Goal: Check status: Check status

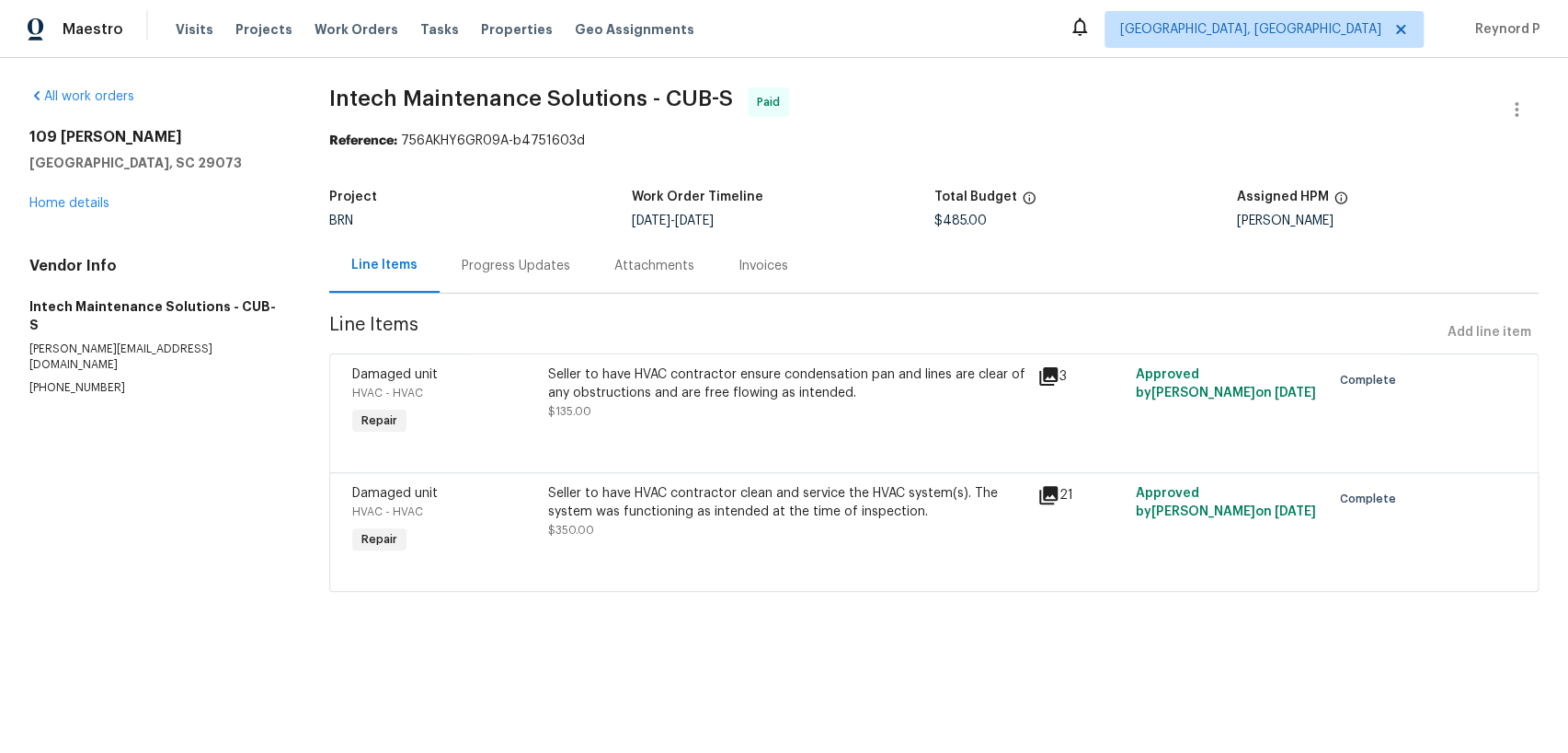
click at [624, 352] on section "Intech Maintenance Solutions - CUB-S Paid Reference: 756AKHY6GR09A-b4751603d Pr…" at bounding box center [934, 350] width 1210 height 526
click at [645, 374] on div "Seller to have HVAC contractor ensure condensation pan and lines are clear of a…" at bounding box center [787, 383] width 478 height 37
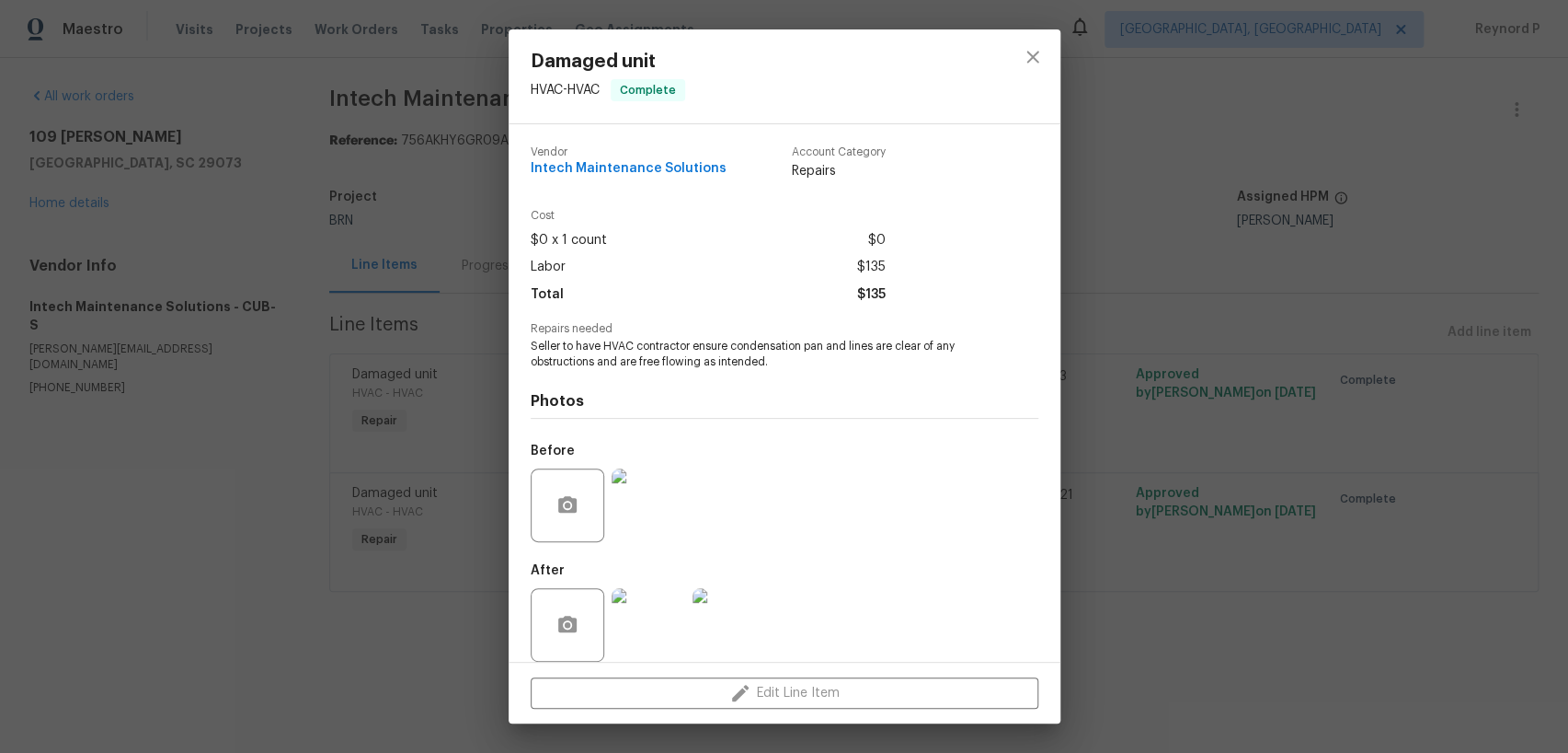
click at [391, 697] on div "Damaged unit HVAC - HVAC Complete Vendor Intech Maintenance Solutions Account C…" at bounding box center [784, 376] width 1568 height 753
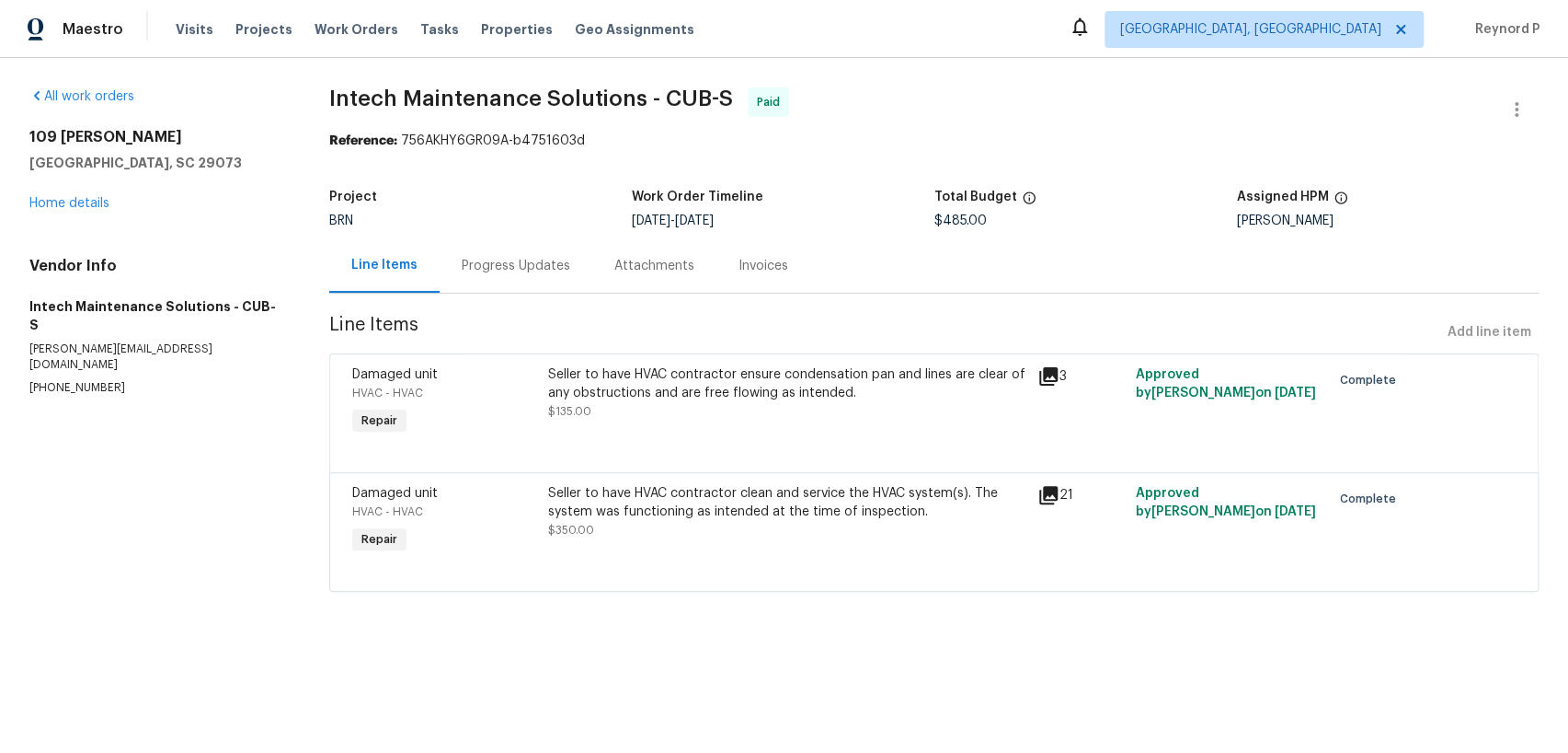
click at [670, 500] on div "Seller to have HVAC contractor clean and service the HVAC system(s). The system…" at bounding box center [787, 502] width 478 height 37
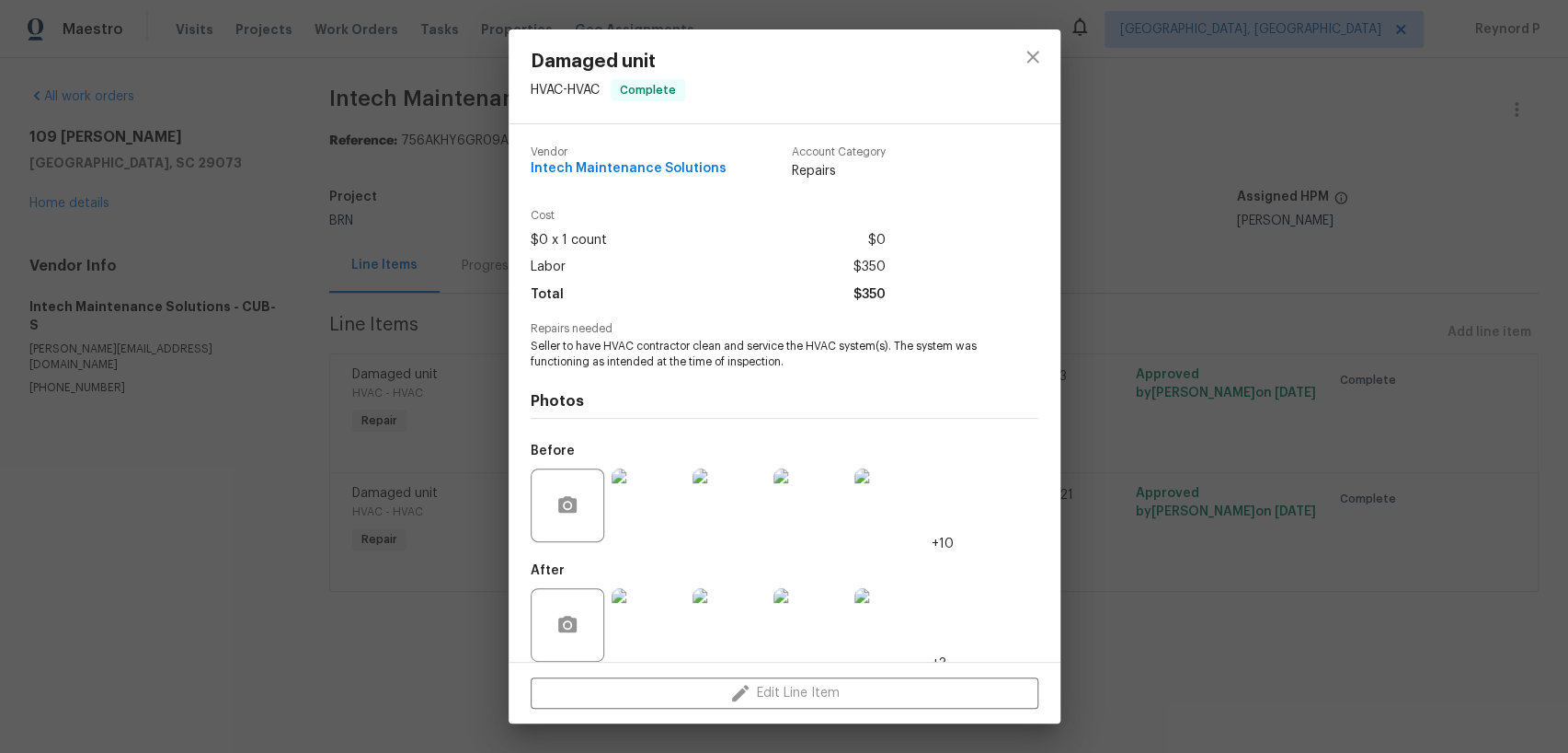
click at [413, 676] on div "Damaged unit HVAC - HVAC Complete Vendor Intech Maintenance Solutions Account C…" at bounding box center [784, 376] width 1568 height 753
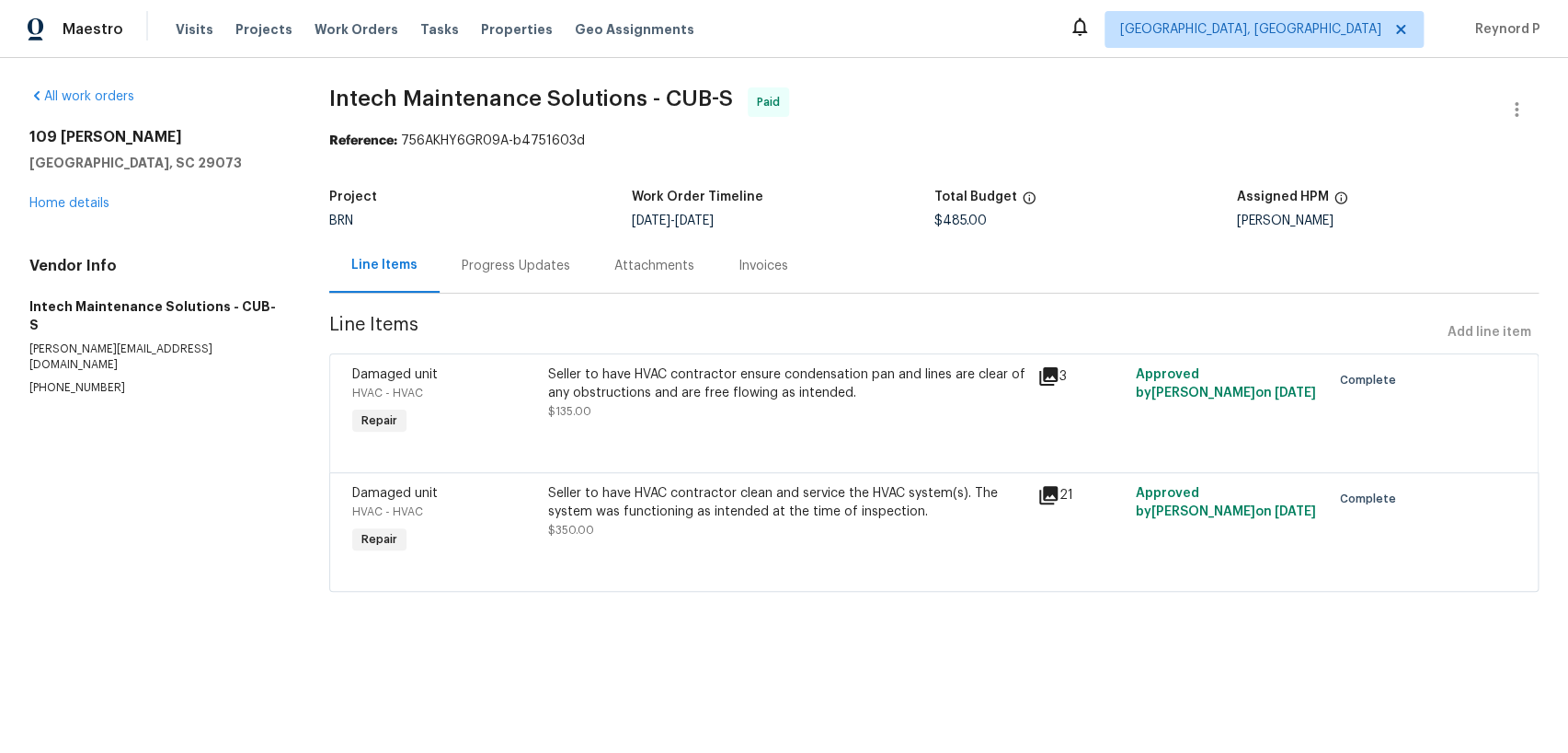
click at [505, 258] on div "Progress Updates" at bounding box center [515, 266] width 109 height 19
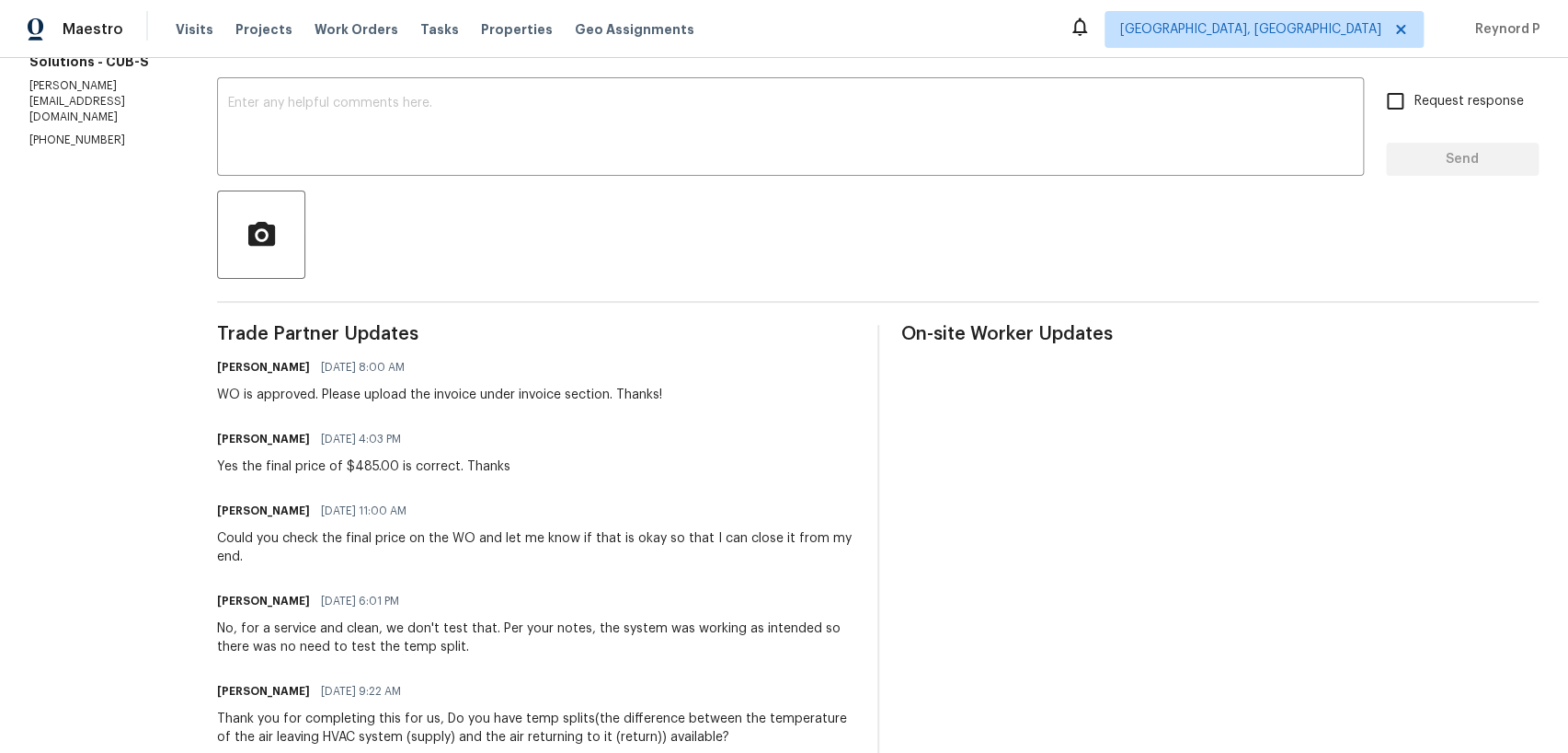
scroll to position [296, 0]
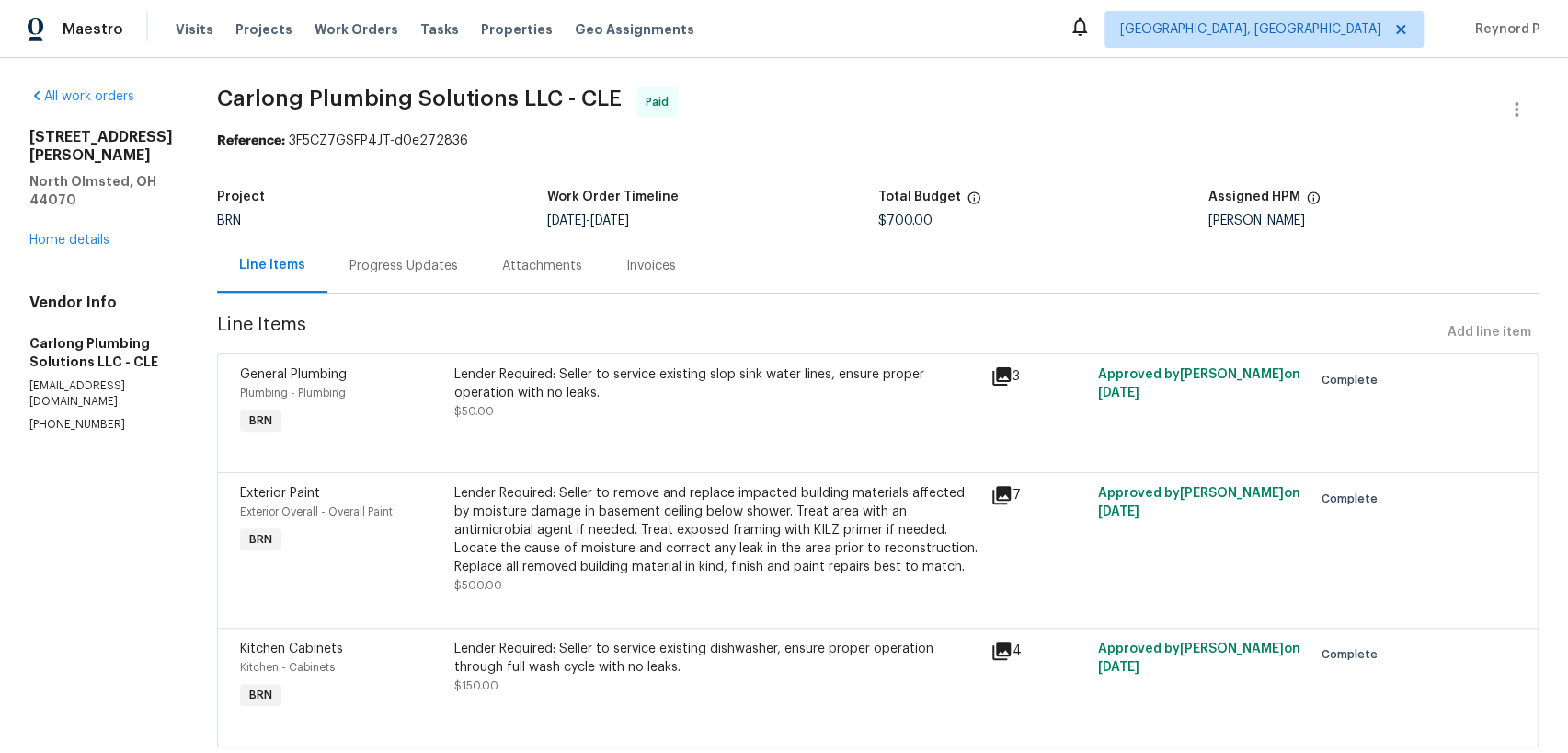
scroll to position [48, 0]
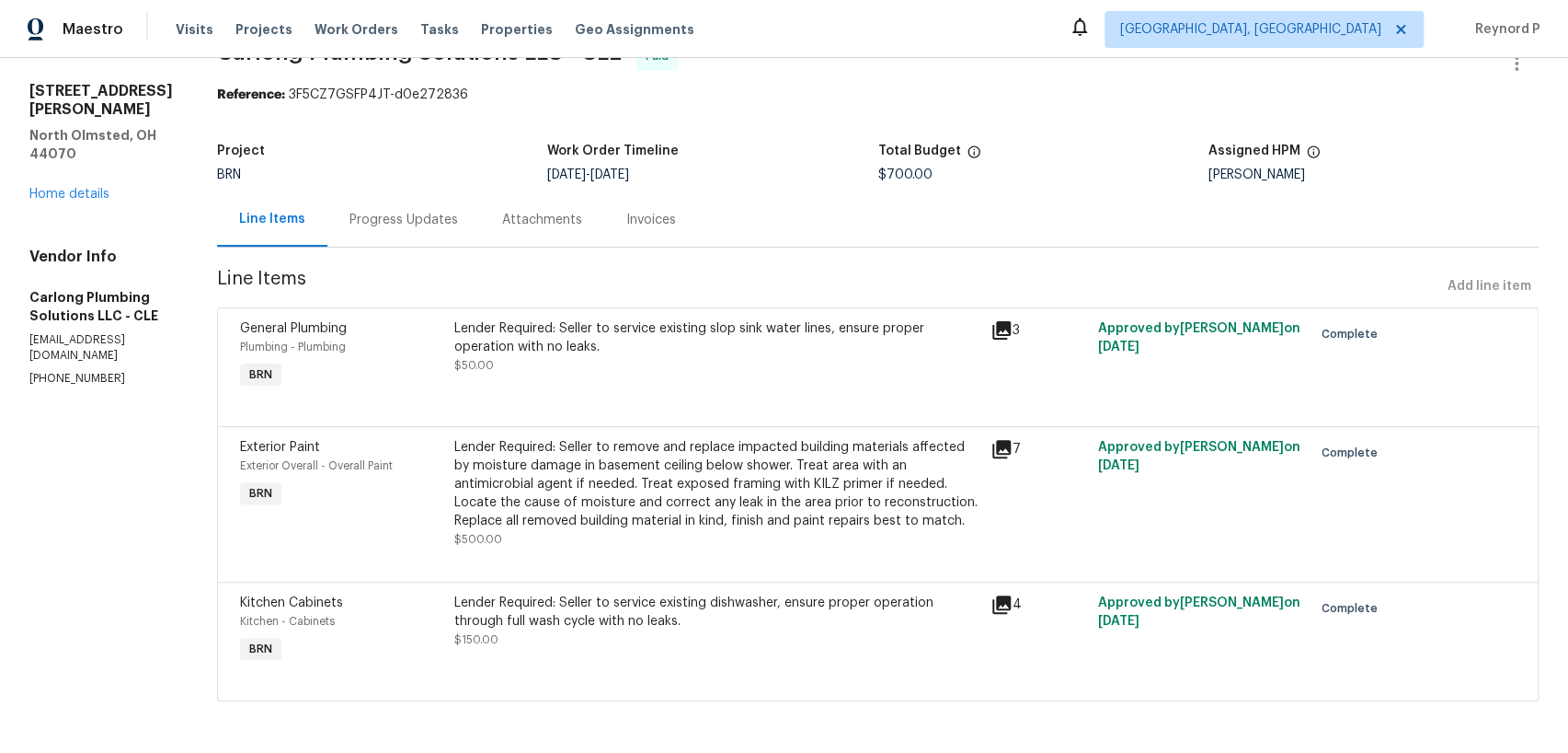
click at [702, 347] on div "Lender Required: Seller to service existing slop sink water lines, ensure prope…" at bounding box center [717, 338] width 525 height 37
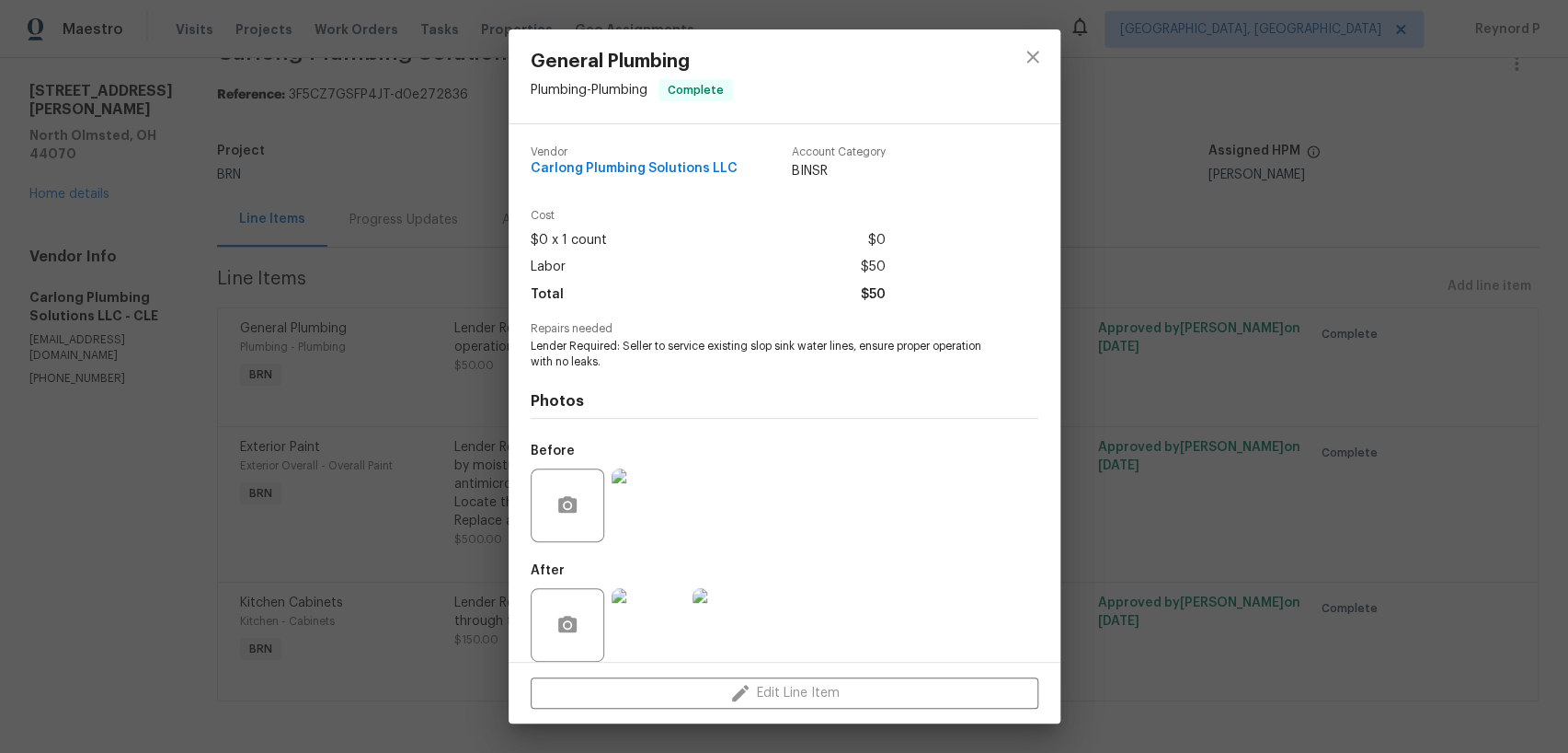
click at [384, 370] on div "General Plumbing Plumbing - Plumbing Complete Vendor Carlong Plumbing Solutions…" at bounding box center [784, 376] width 1568 height 753
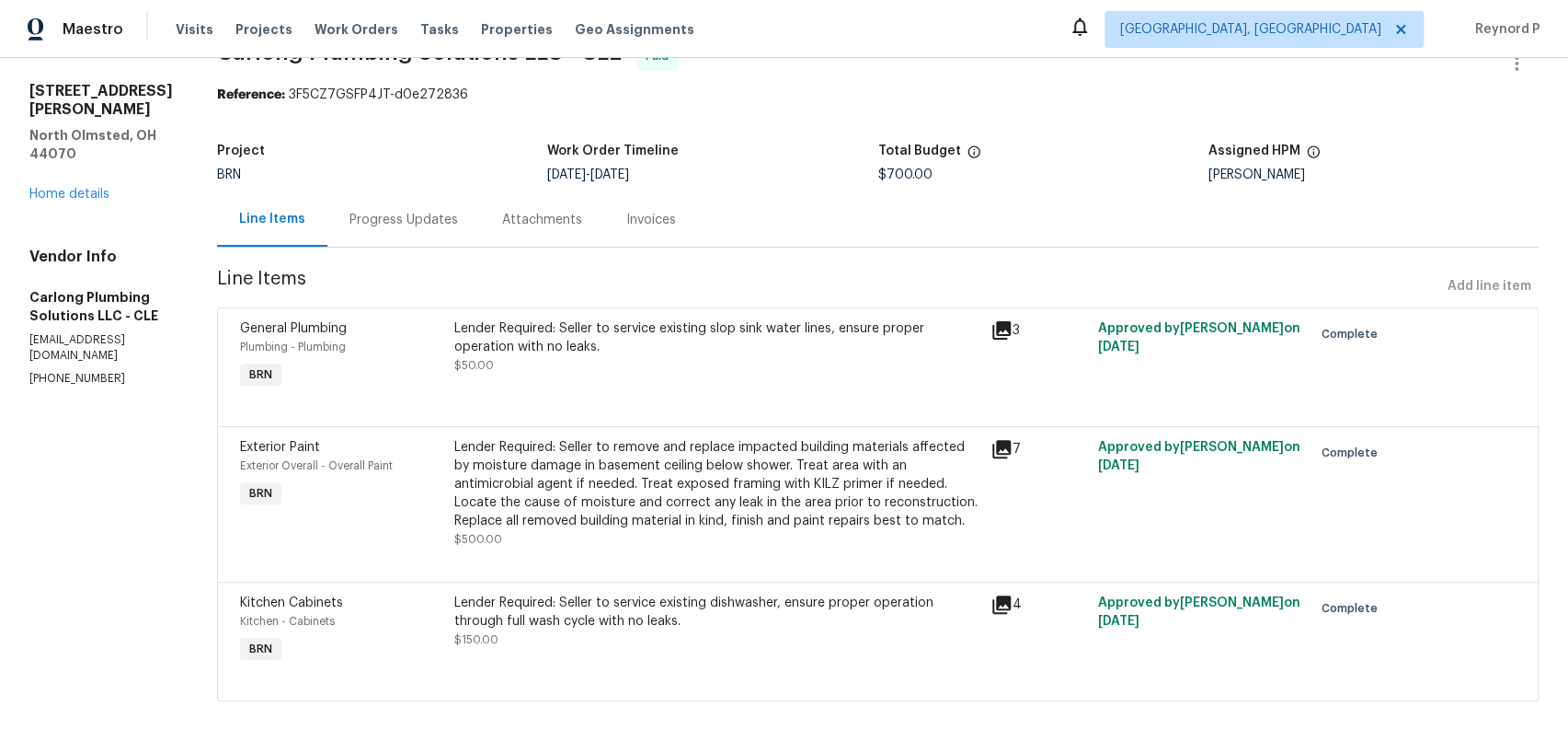
click at [603, 487] on div "Lender Required: Seller to remove and replace impacted building materials affec…" at bounding box center [717, 484] width 525 height 92
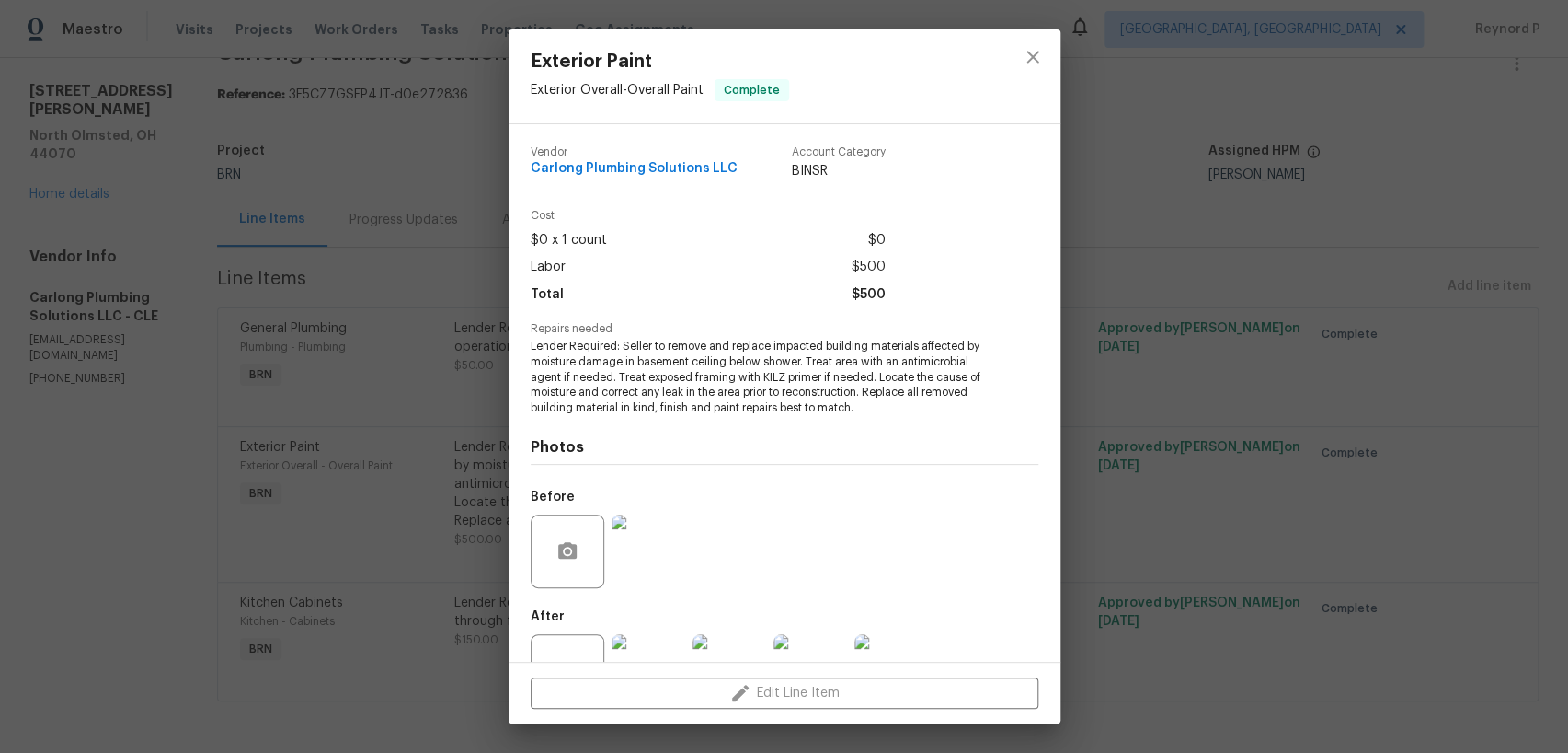
click at [377, 456] on div "Exterior Paint Exterior Overall - Overall Paint Complete Vendor Carlong Plumbin…" at bounding box center [784, 376] width 1568 height 753
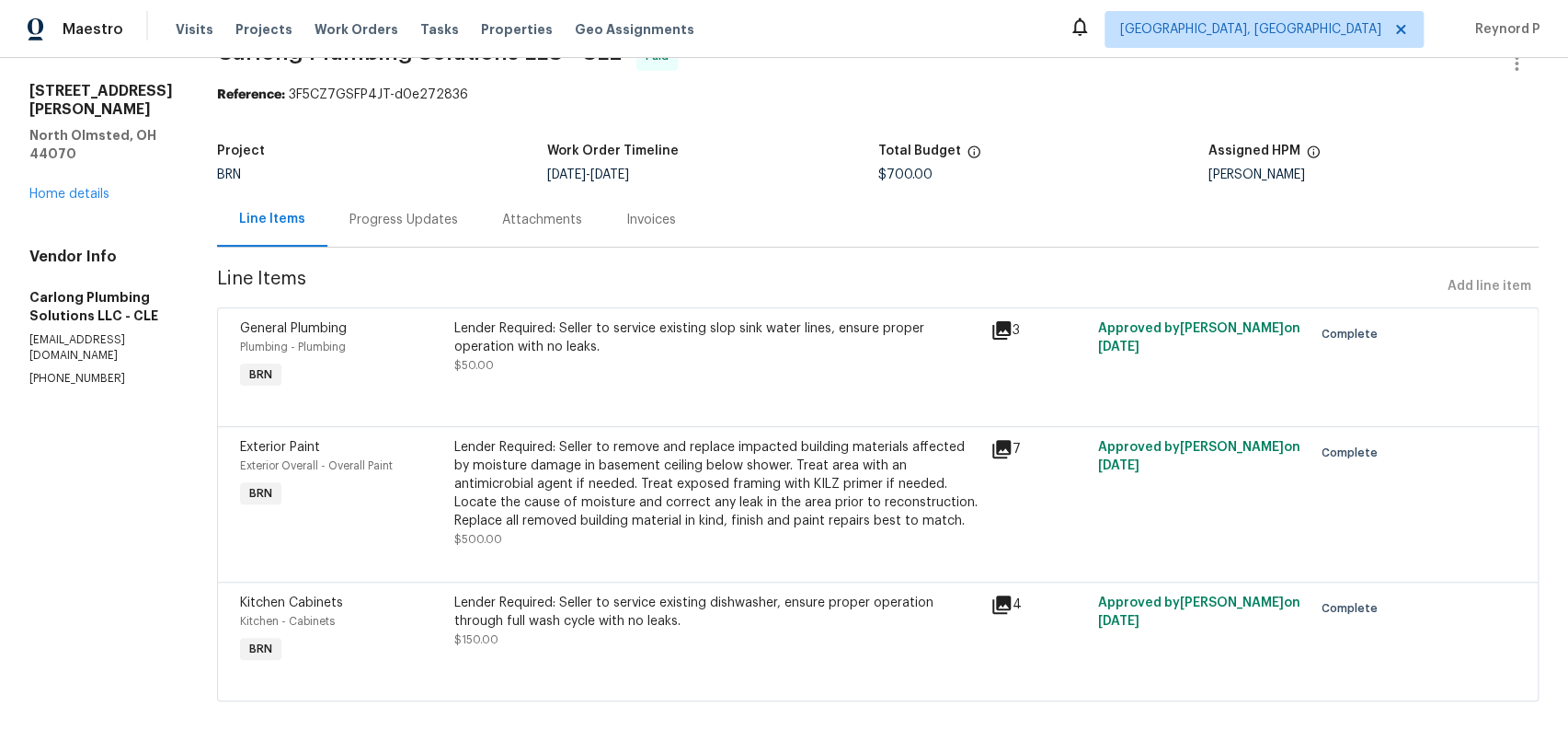
click at [609, 618] on div "Lender Required: Seller to service existing dishwasher, ensure proper operation…" at bounding box center [717, 612] width 525 height 37
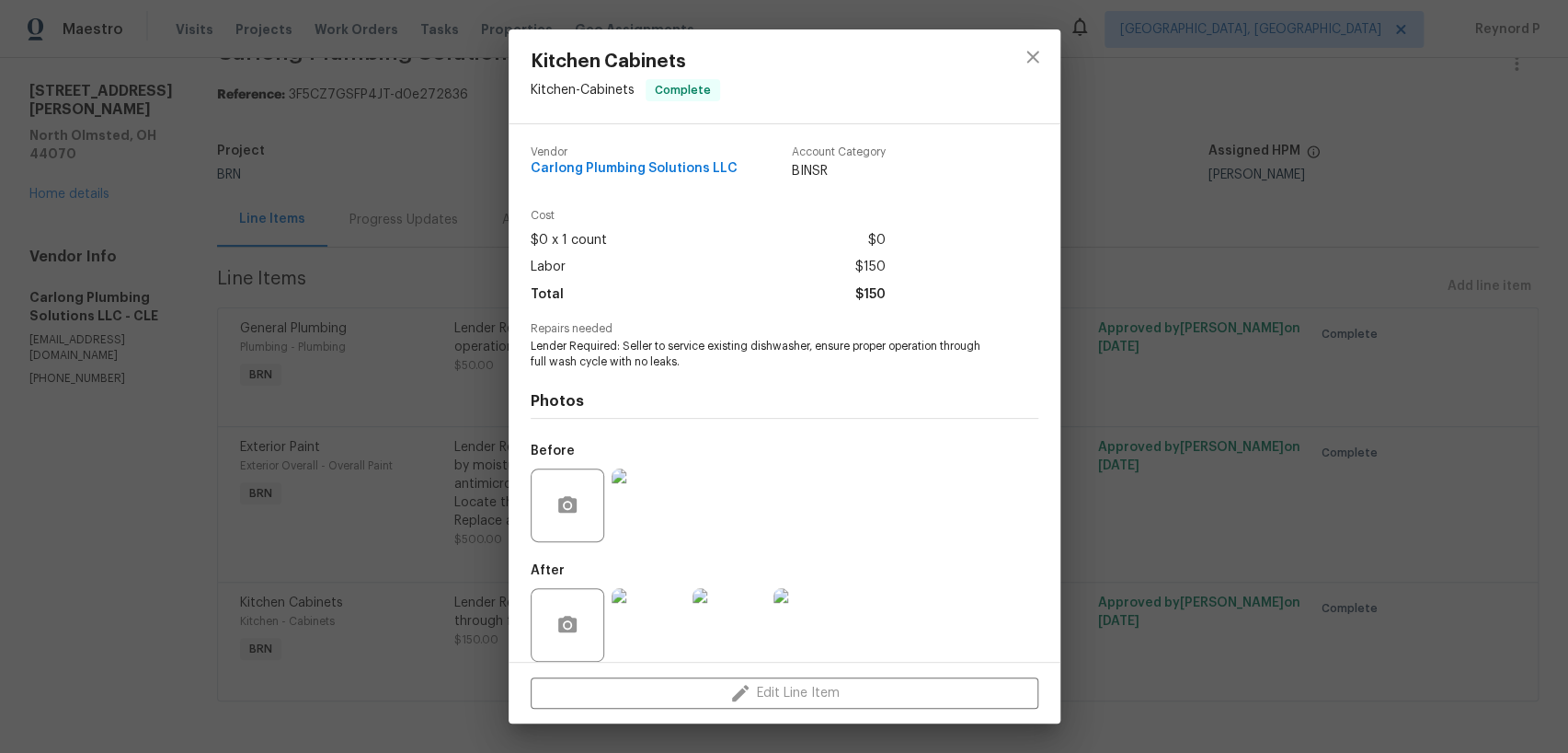
click at [404, 483] on div "Kitchen Cabinets Kitchen - Cabinets Complete Vendor Carlong Plumbing Solutions …" at bounding box center [784, 376] width 1568 height 753
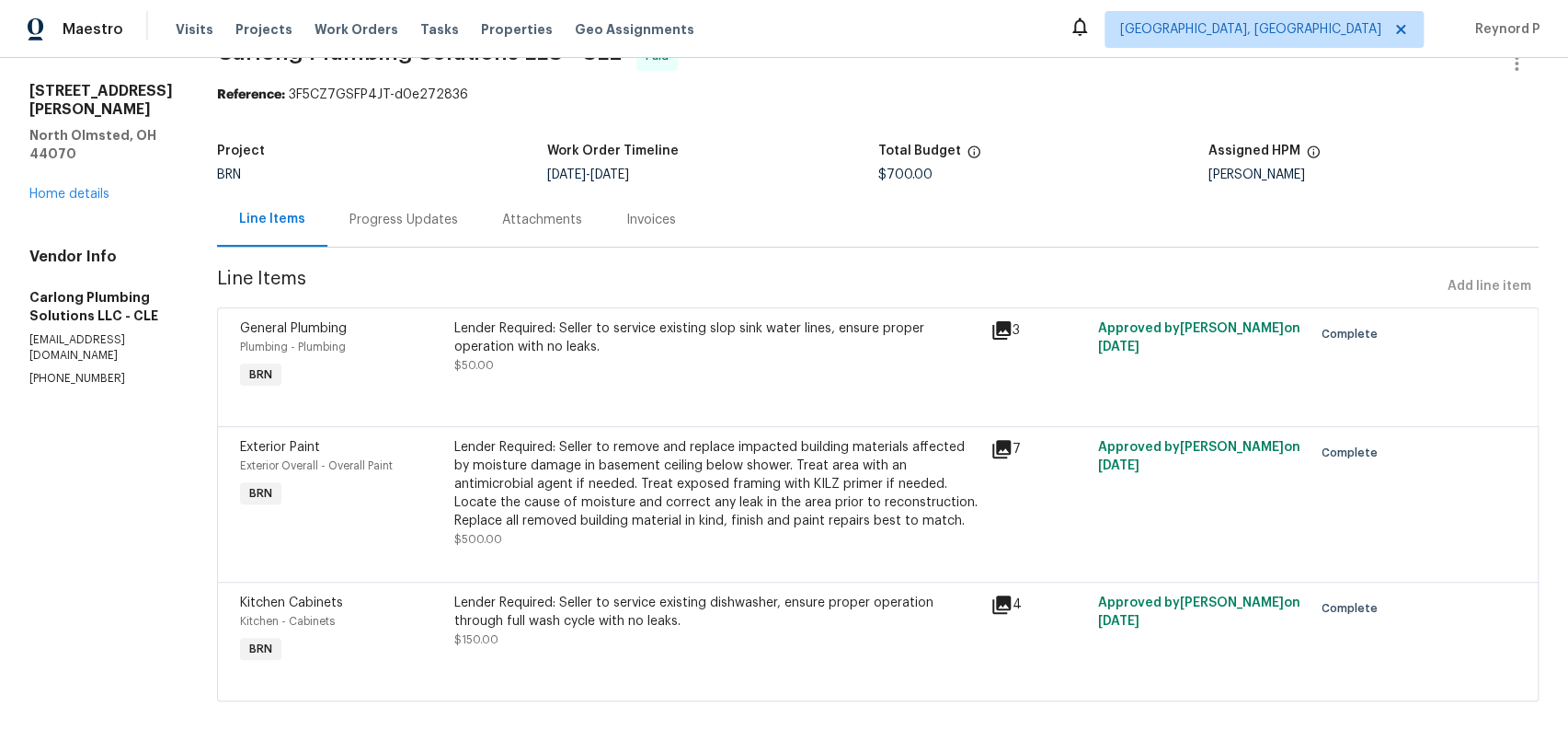
click at [396, 216] on div "Progress Updates" at bounding box center [404, 220] width 109 height 19
